Goal: Information Seeking & Learning: Check status

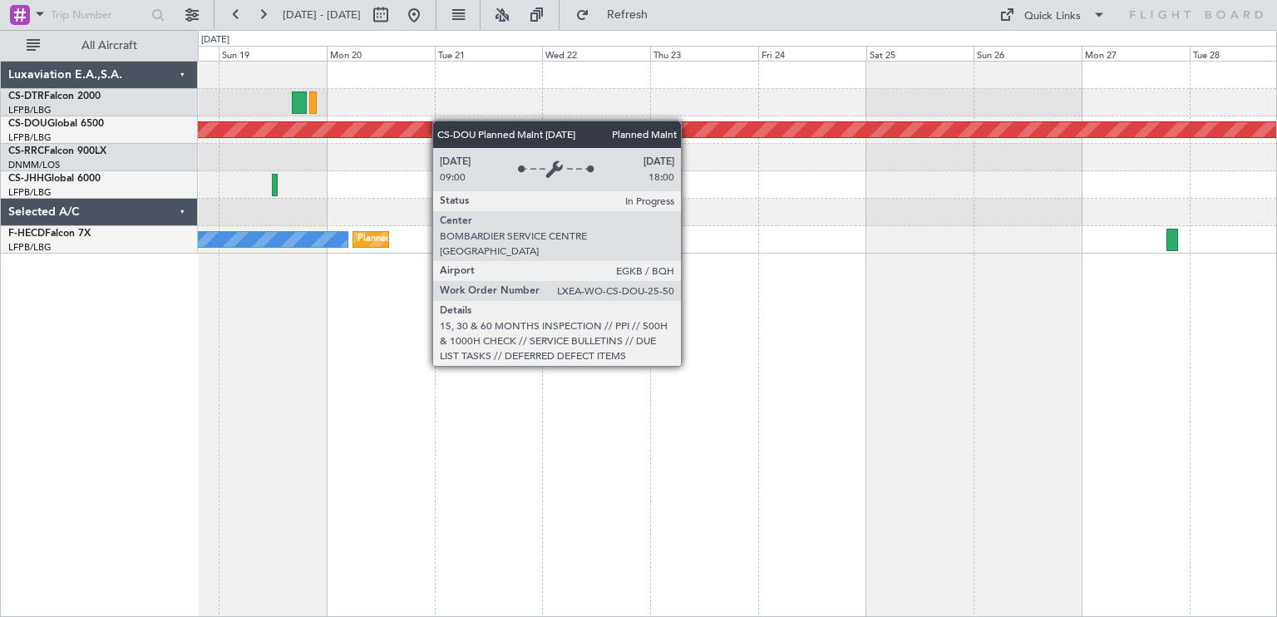
click at [316, 126] on div "Planned Maint Sofia Planned Maint [GEOGRAPHIC_DATA] ([GEOGRAPHIC_DATA]) Planned…" at bounding box center [737, 158] width 1078 height 192
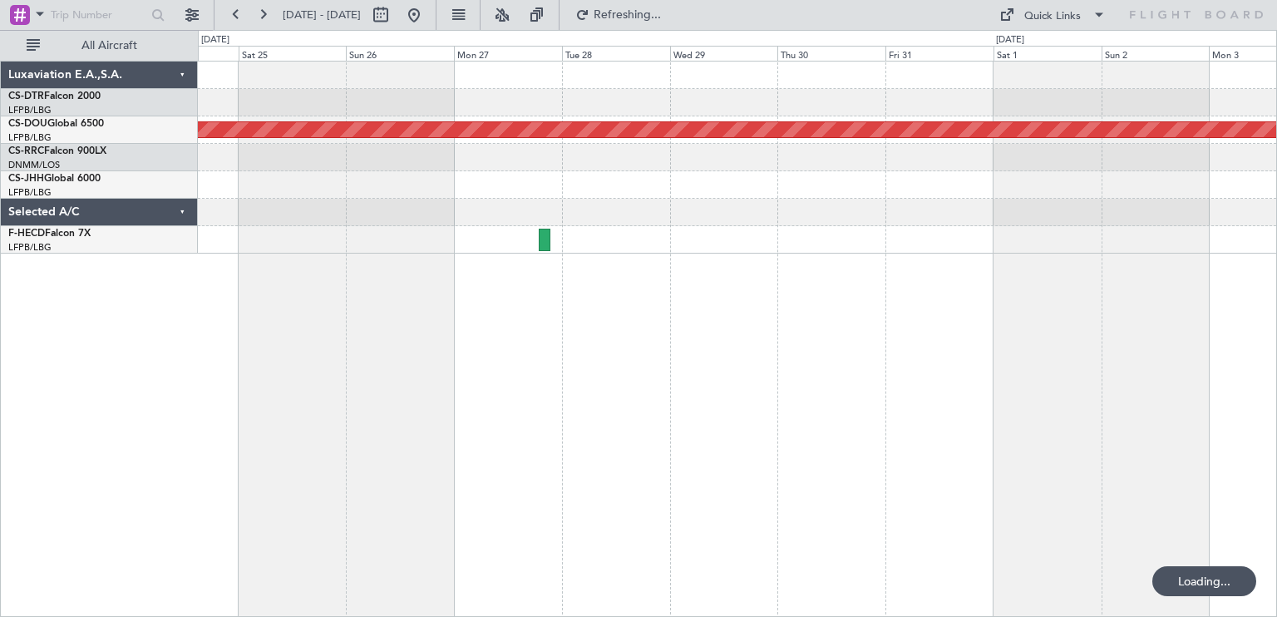
click at [484, 412] on div "Planned Maint London ([GEOGRAPHIC_DATA])" at bounding box center [737, 339] width 1079 height 556
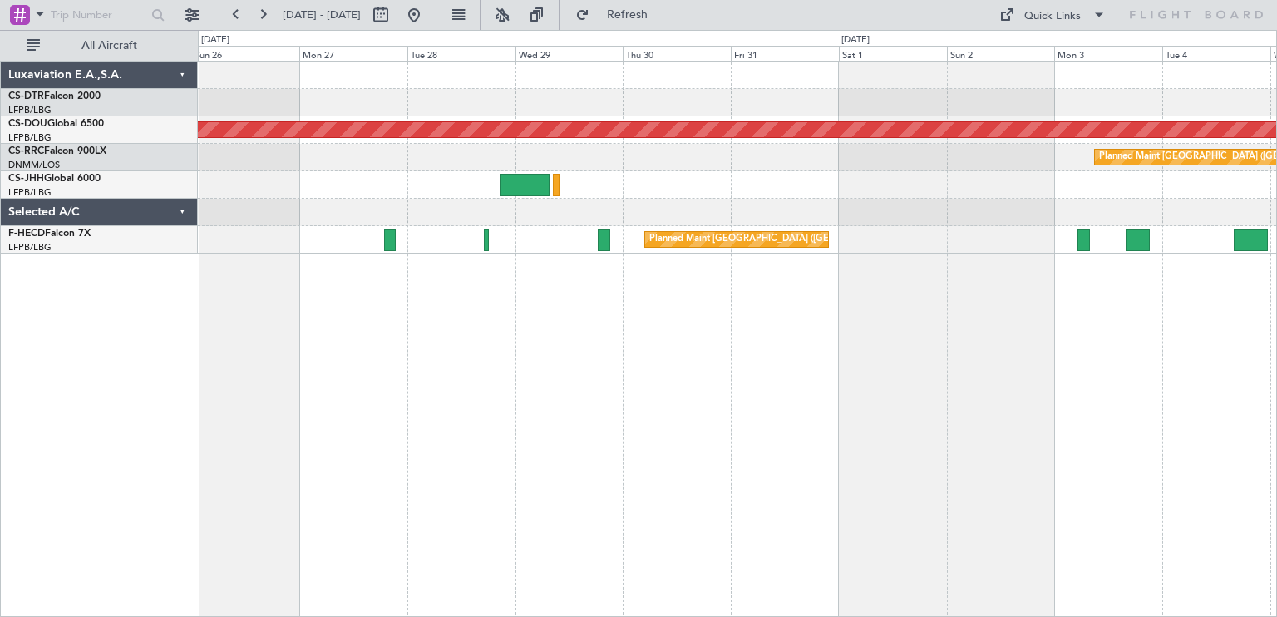
click at [821, 384] on div "Planned Maint London ([GEOGRAPHIC_DATA]) Planned Maint [GEOGRAPHIC_DATA] ([GEOG…" at bounding box center [737, 339] width 1079 height 556
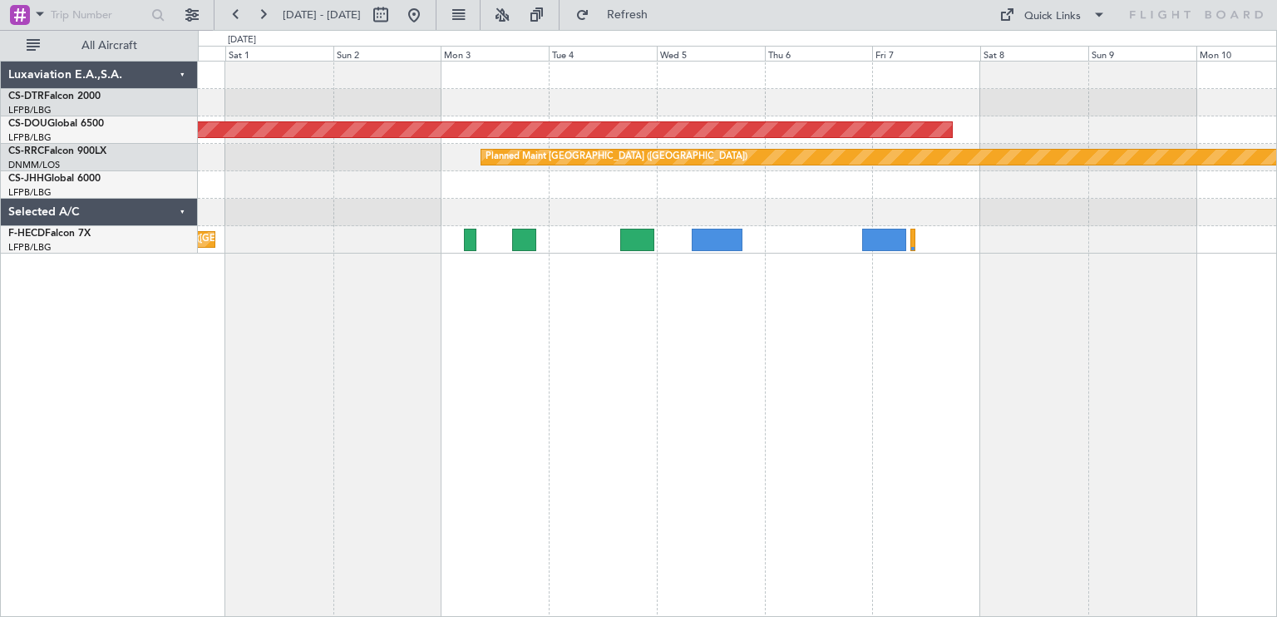
click at [289, 292] on div "Planned Maint London ([GEOGRAPHIC_DATA]) Planned Maint [GEOGRAPHIC_DATA] ([GEOG…" at bounding box center [737, 339] width 1079 height 556
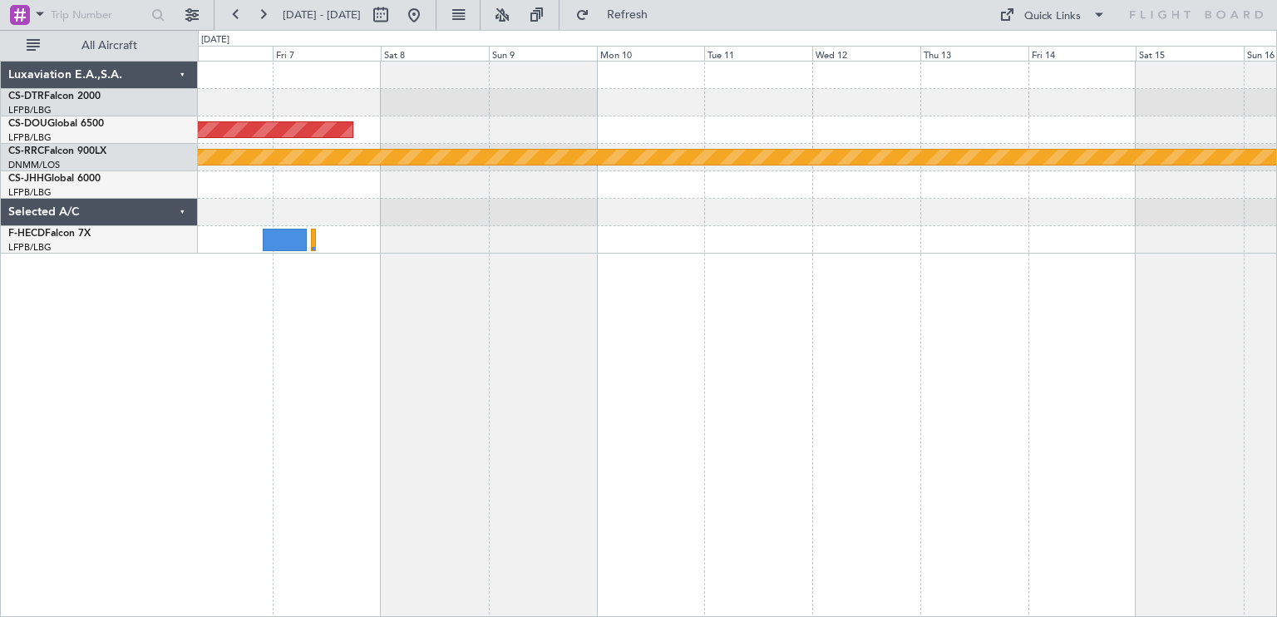
click at [279, 259] on div "Planned Maint London ([GEOGRAPHIC_DATA]) Planned Maint [GEOGRAPHIC_DATA] ([GEOG…" at bounding box center [737, 339] width 1079 height 556
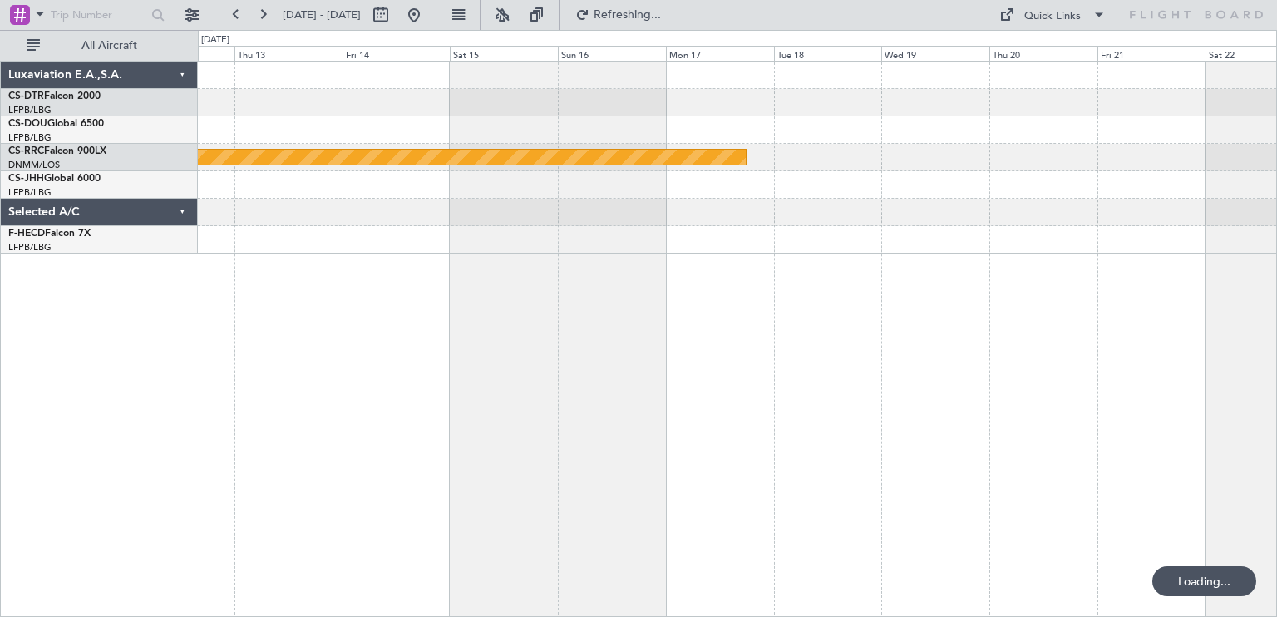
click at [247, 275] on div "Planned Maint [GEOGRAPHIC_DATA] ([GEOGRAPHIC_DATA])" at bounding box center [737, 339] width 1079 height 556
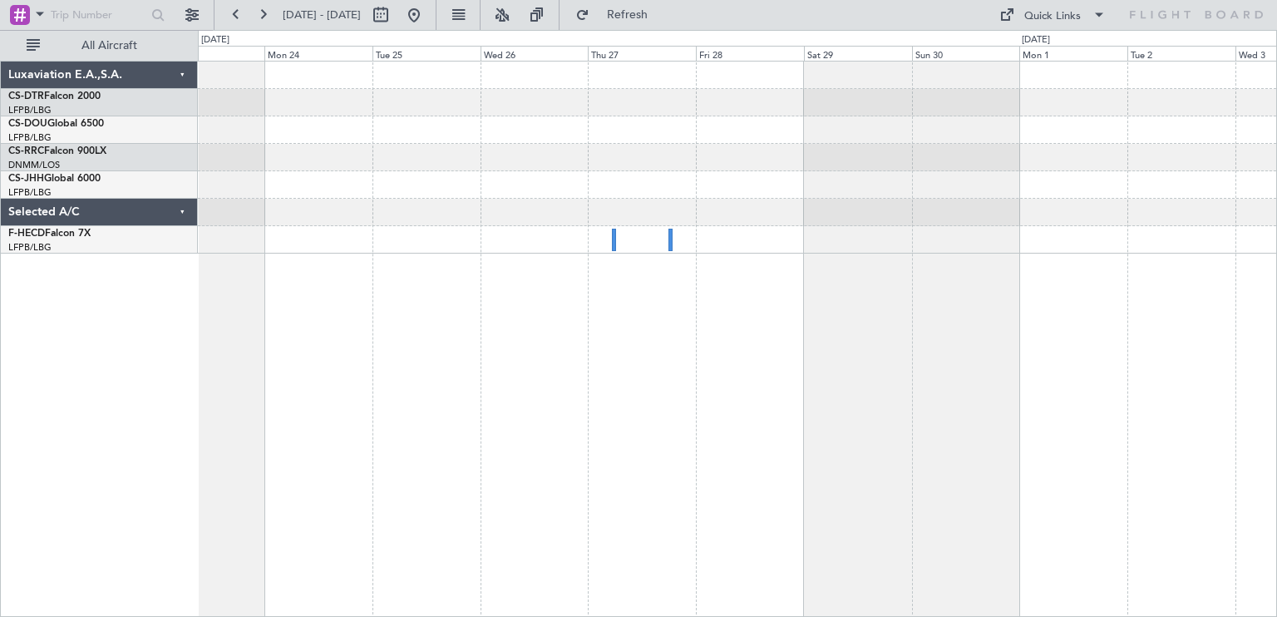
click at [368, 283] on div "Planned Maint [GEOGRAPHIC_DATA] ([GEOGRAPHIC_DATA])" at bounding box center [737, 339] width 1079 height 556
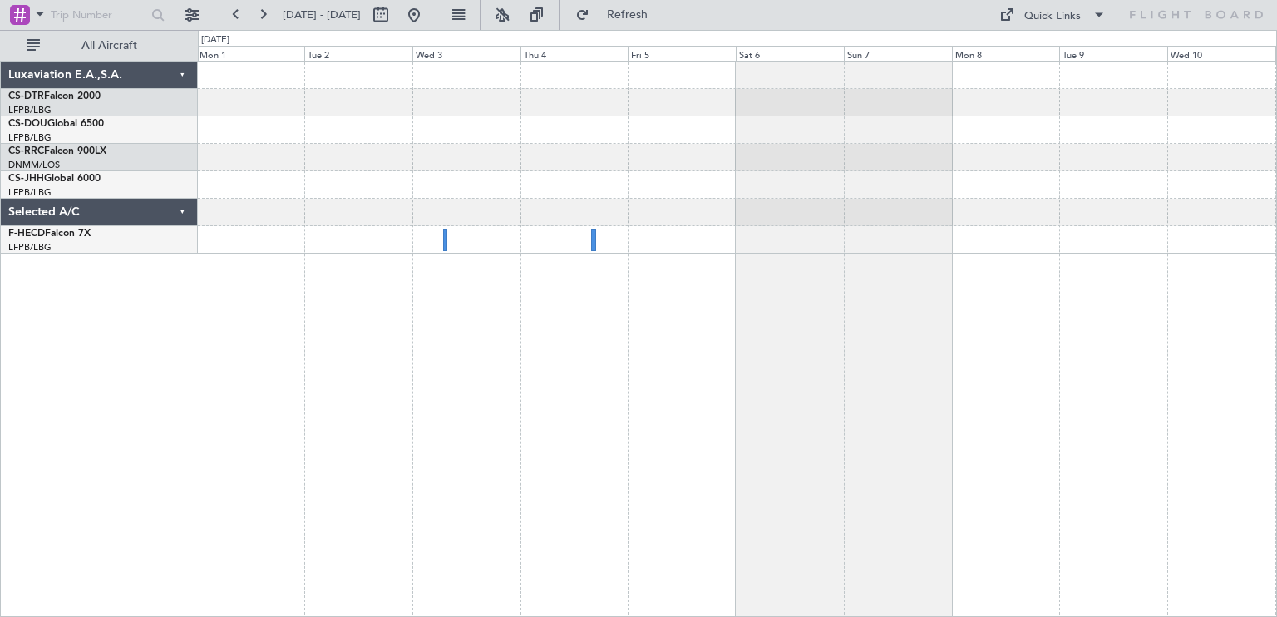
click at [316, 262] on div at bounding box center [737, 339] width 1079 height 556
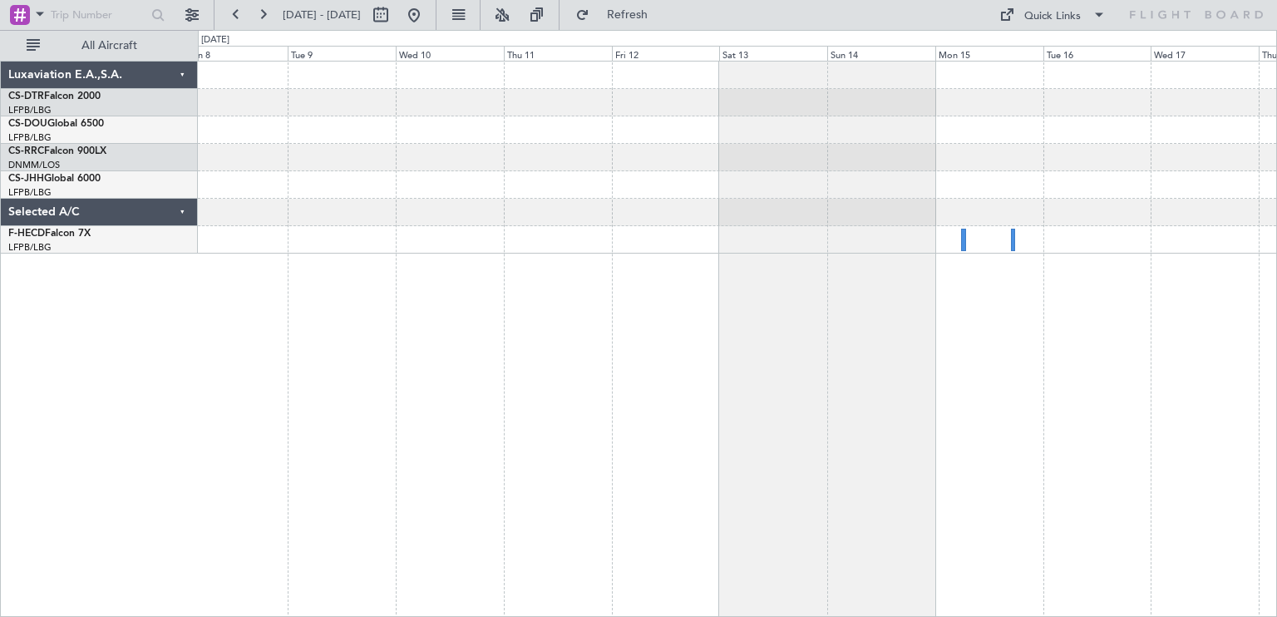
click at [112, 271] on div "Luxaviation E.A.,S.A. CS-DTR Falcon 2000 LFPB/LBG Paris ([GEOGRAPHIC_DATA]) CS-…" at bounding box center [638, 323] width 1277 height 587
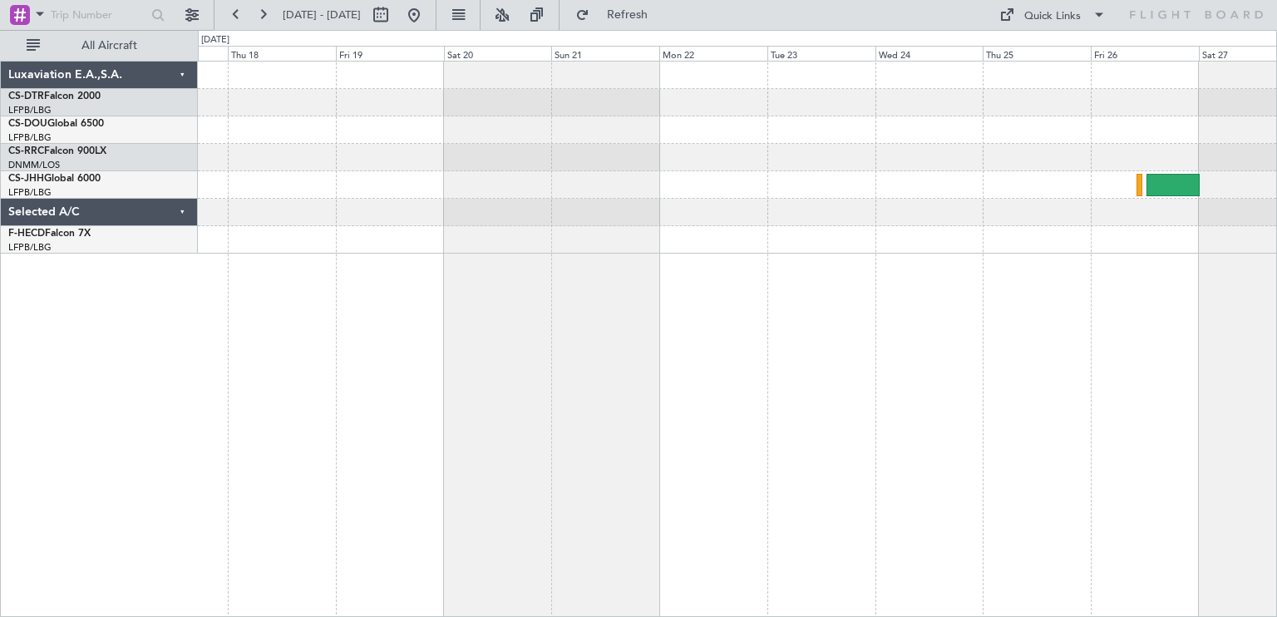
click at [275, 295] on div at bounding box center [737, 339] width 1079 height 556
drag, startPoint x: 369, startPoint y: 70, endPoint x: 390, endPoint y: 78, distance: 22.4
